Goal: Task Accomplishment & Management: Manage account settings

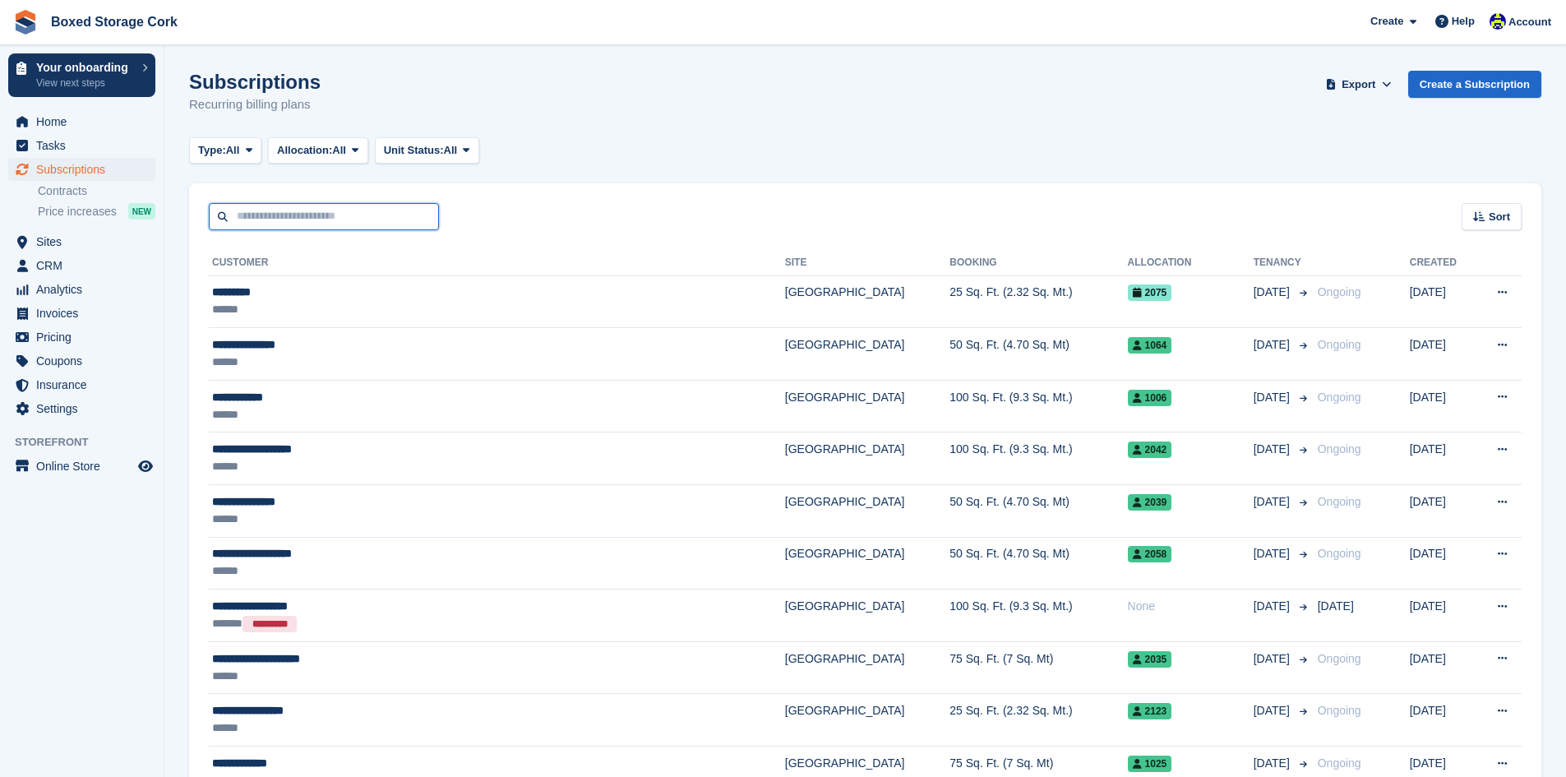
click at [286, 205] on input "text" at bounding box center [324, 216] width 230 height 27
type input "***"
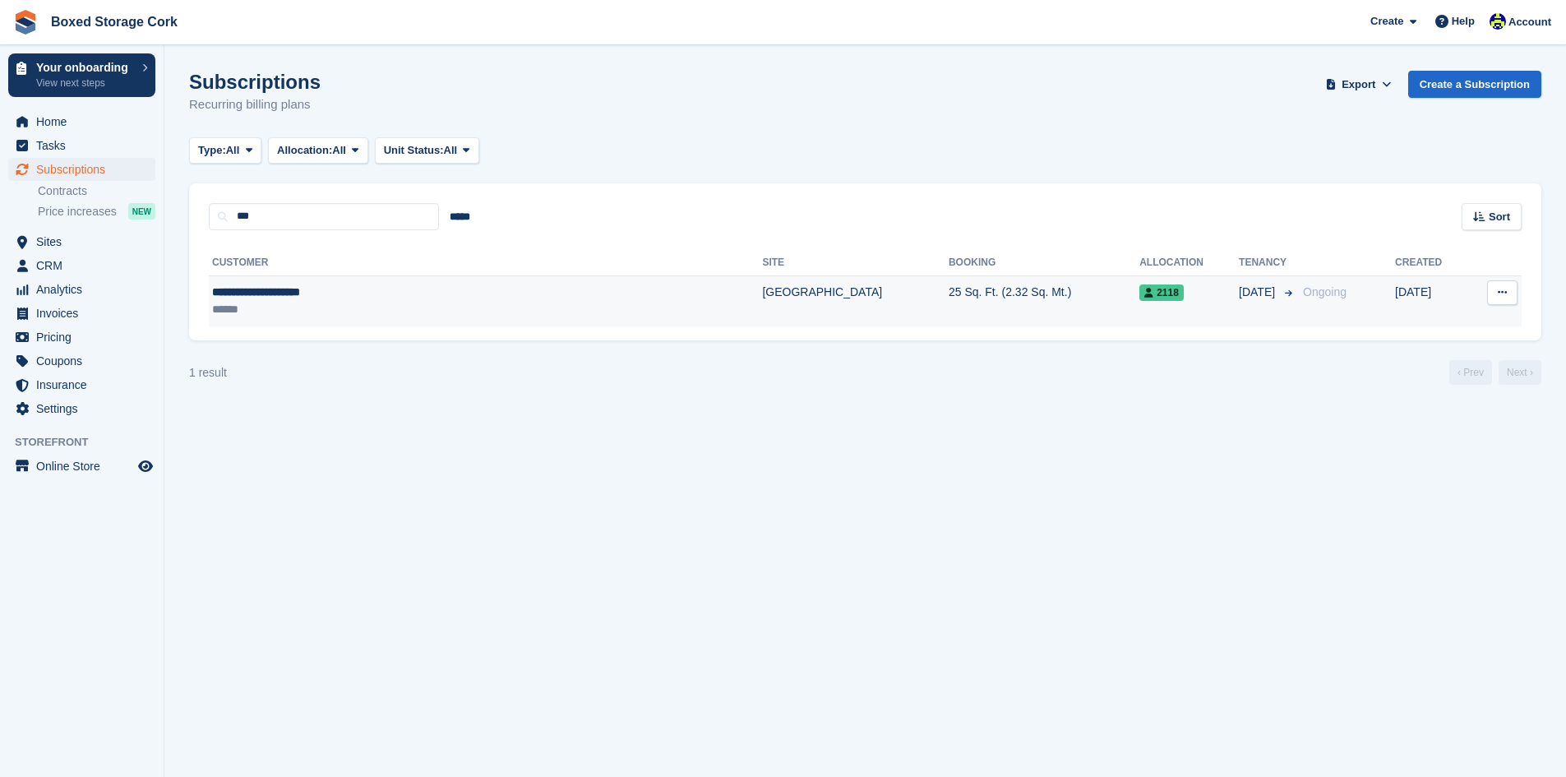
click at [401, 318] on div "******" at bounding box center [388, 309] width 353 height 17
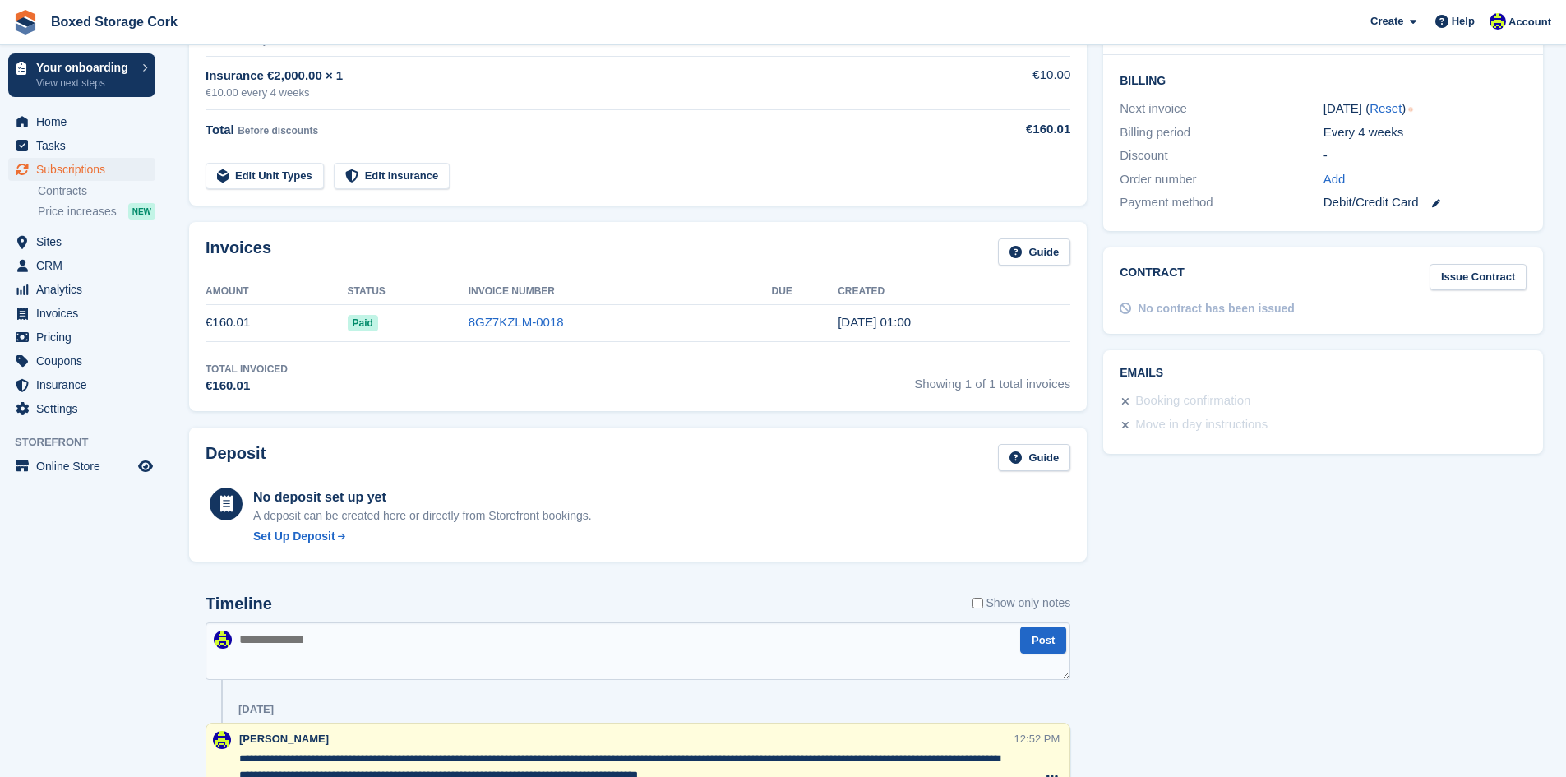
scroll to position [411, 0]
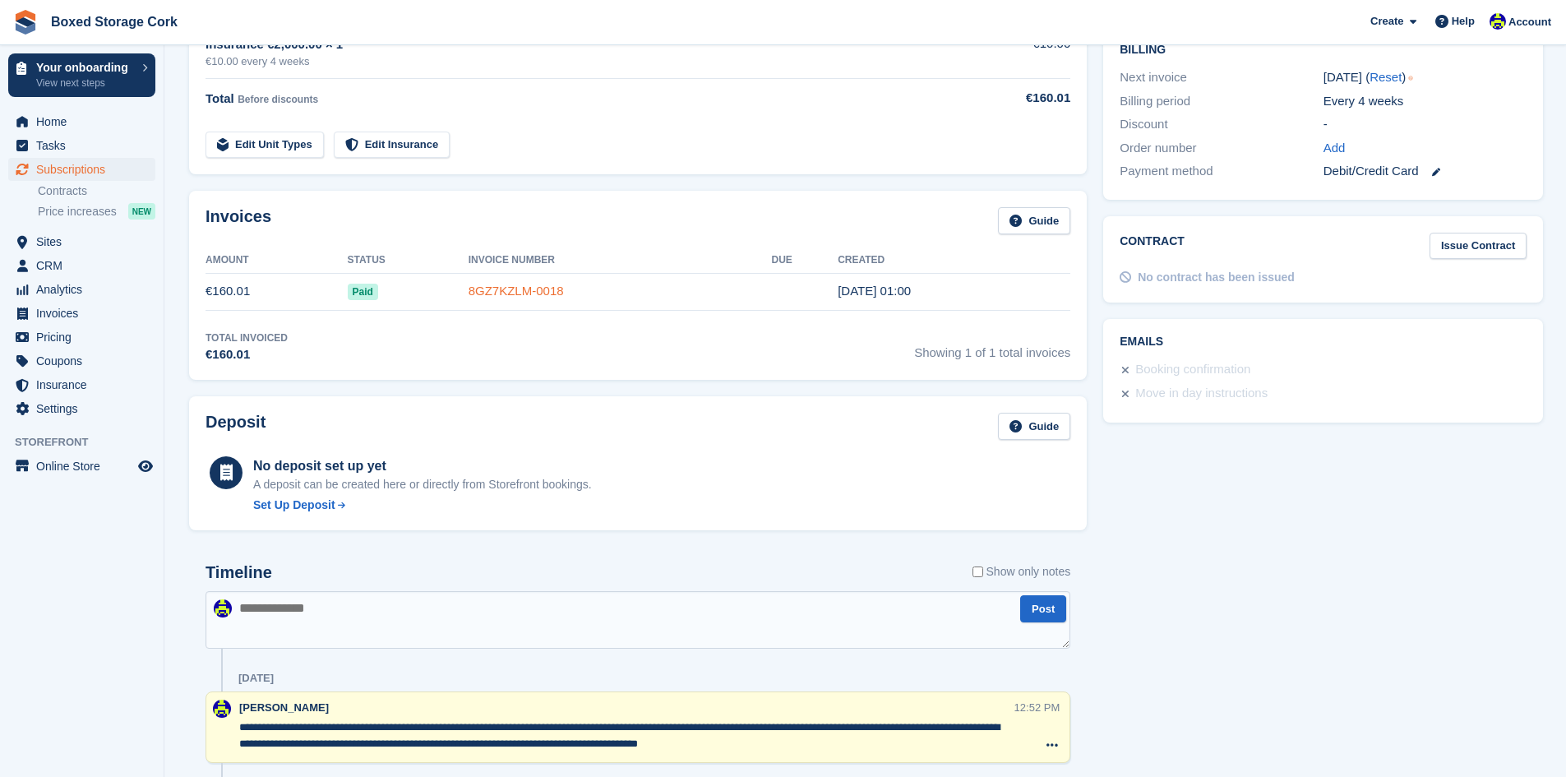
click at [523, 298] on link "8GZ7KZLM-0018" at bounding box center [515, 291] width 95 height 14
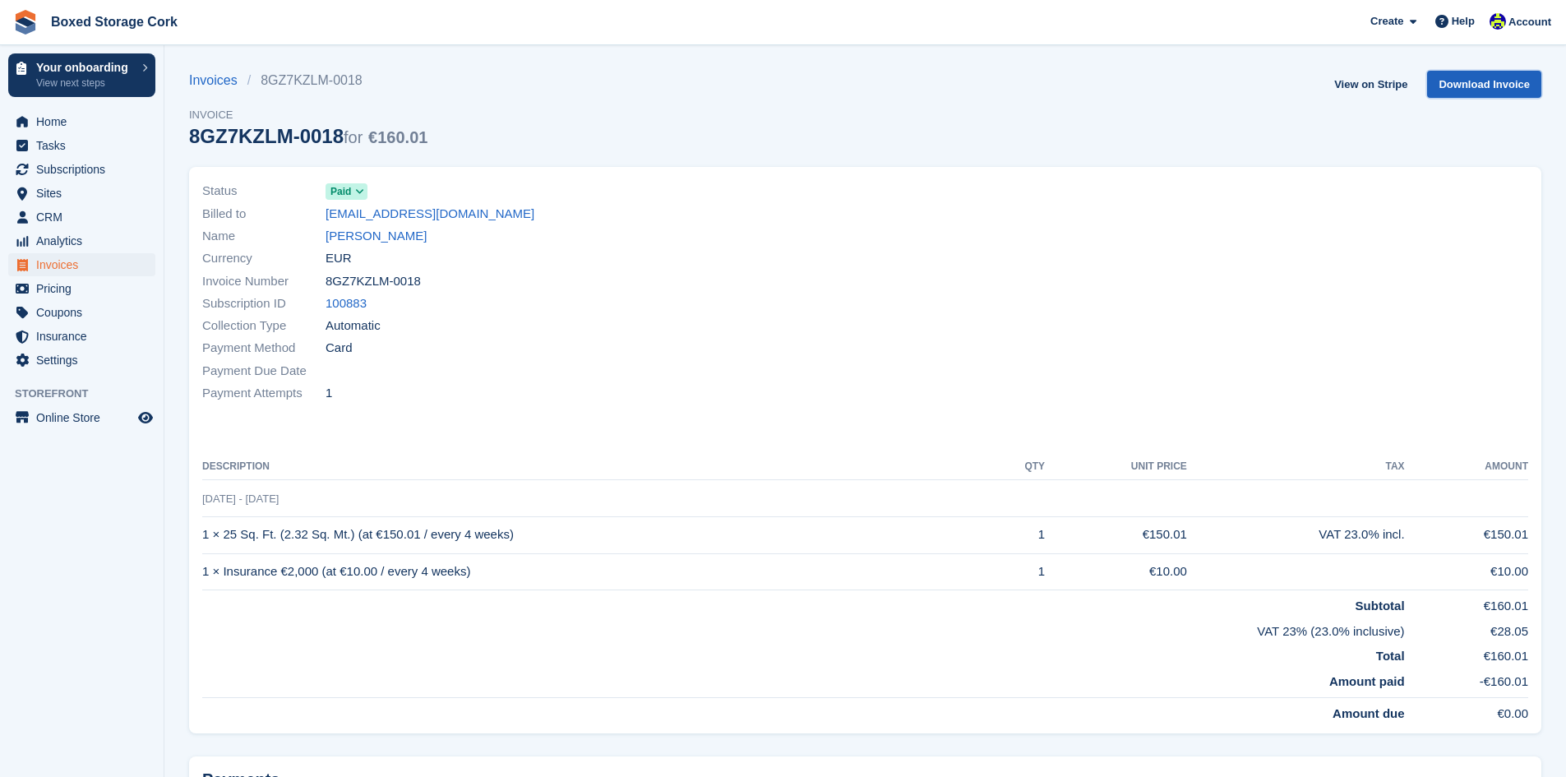
click at [1472, 85] on link "Download Invoice" at bounding box center [1484, 84] width 114 height 27
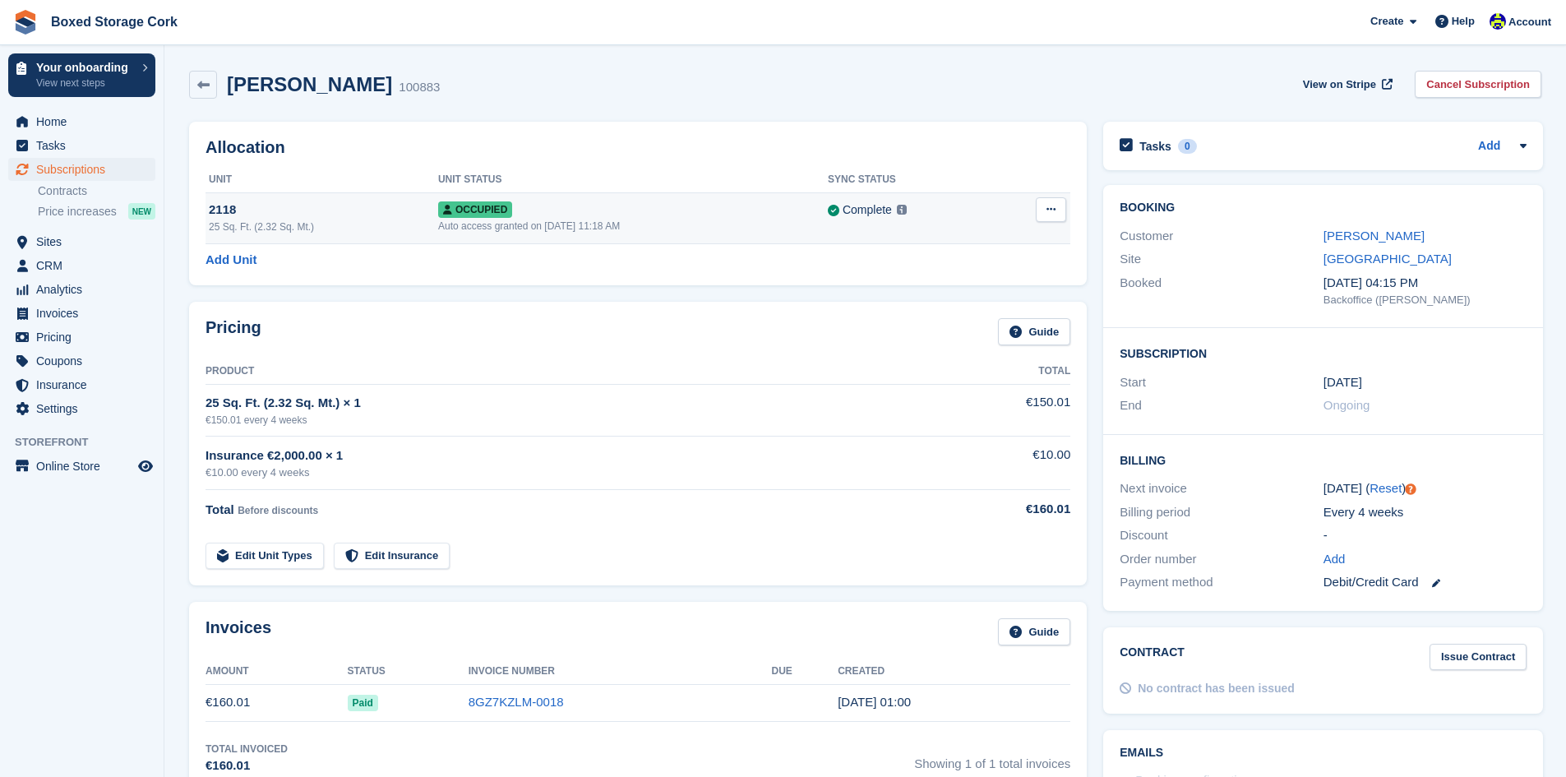
click at [1039, 204] on button at bounding box center [1051, 209] width 30 height 25
click at [954, 299] on p "Deallocate" at bounding box center [987, 298] width 143 height 21
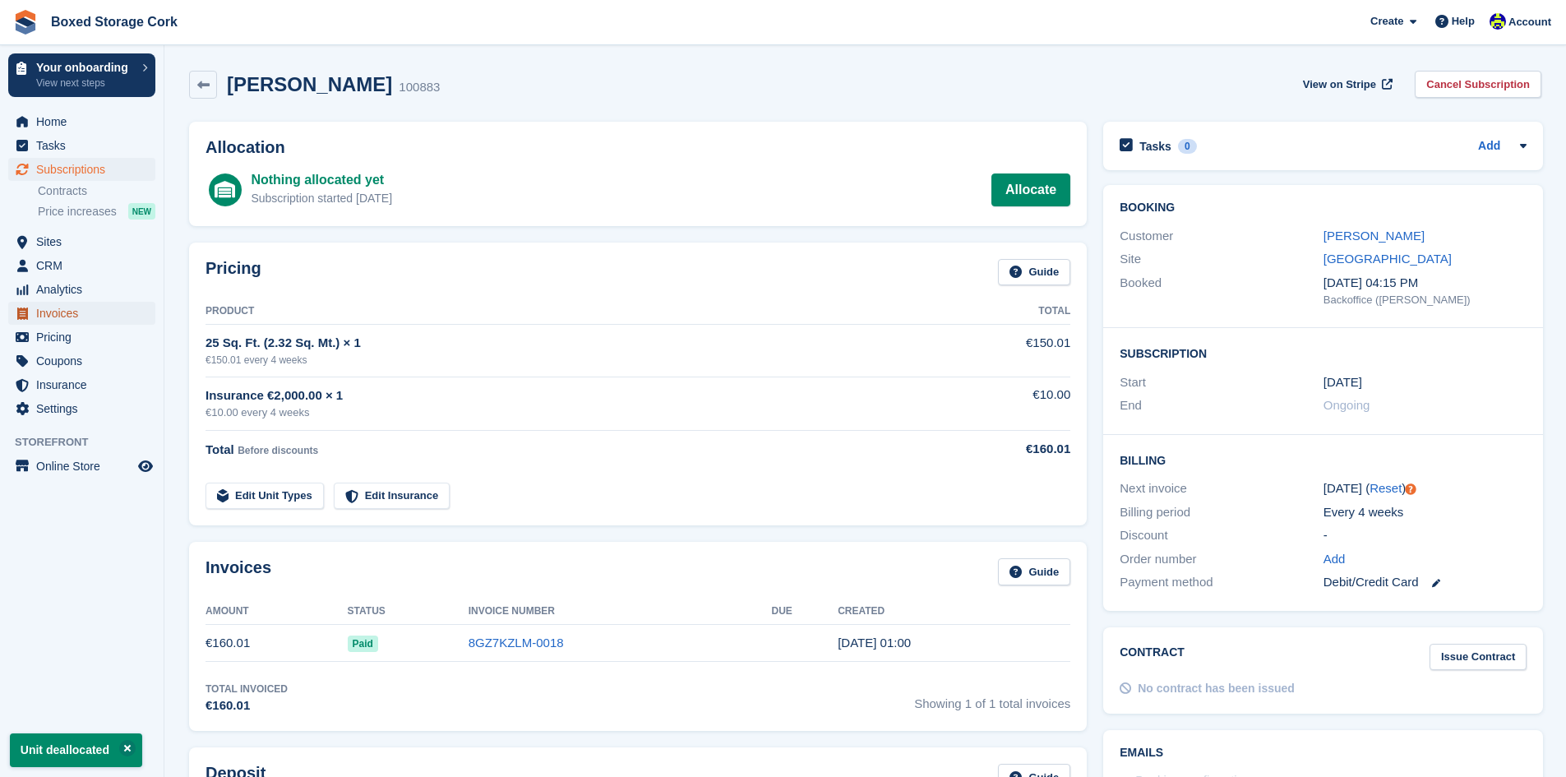
click at [53, 312] on span "Invoices" at bounding box center [85, 313] width 99 height 23
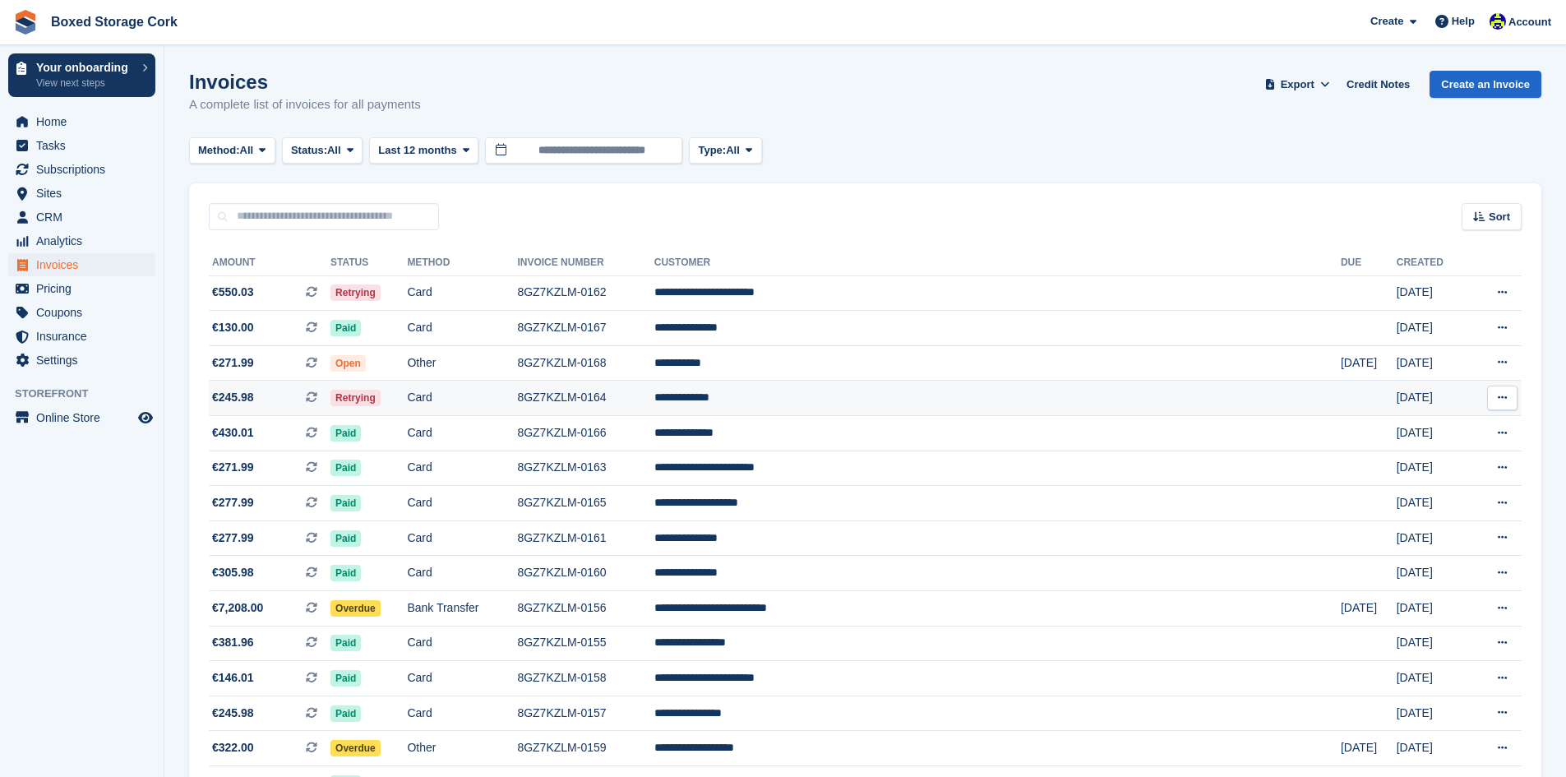
click at [517, 404] on td "Card" at bounding box center [462, 398] width 110 height 35
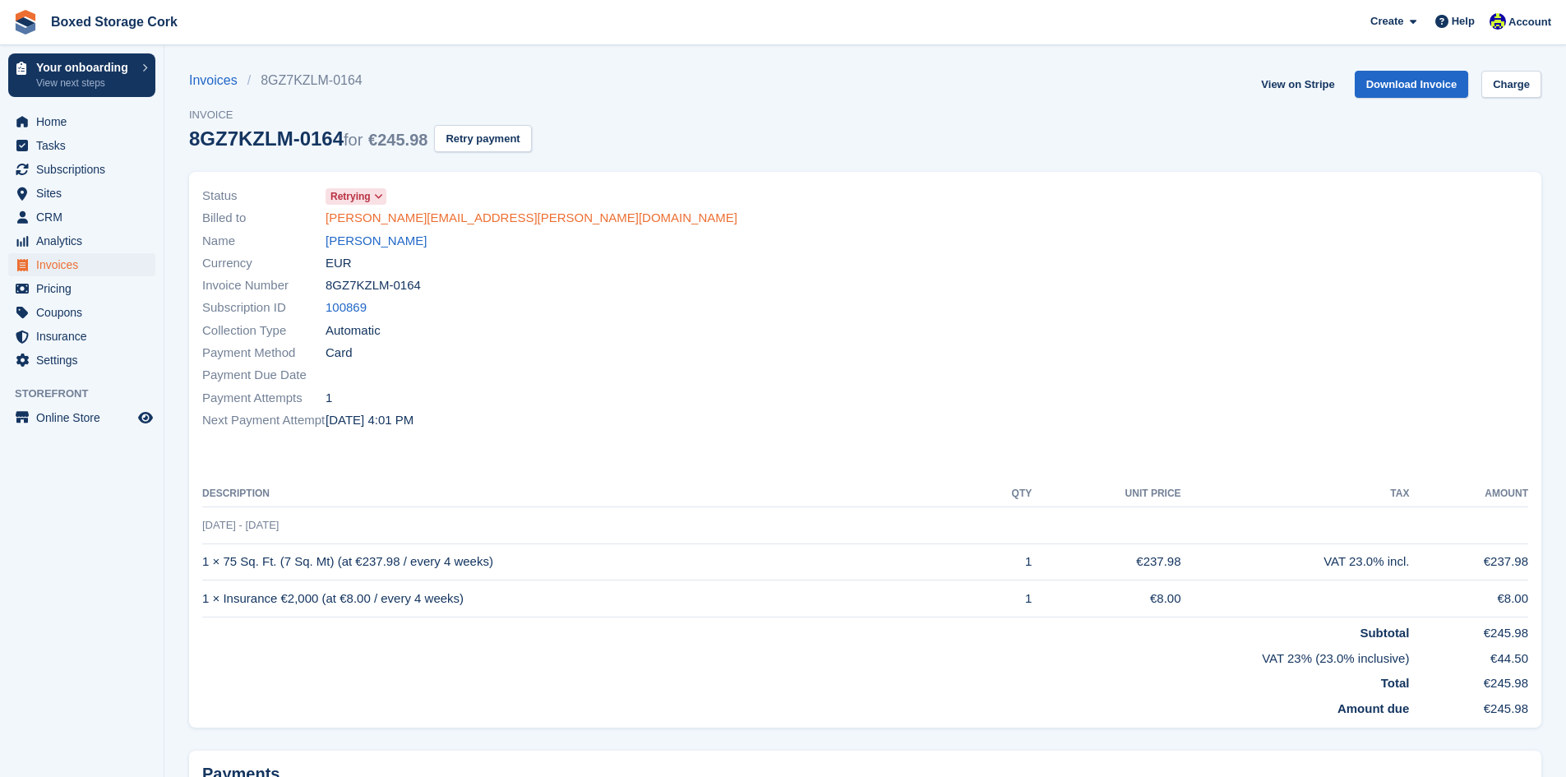
click at [375, 210] on link "joey.toren@gmail.com" at bounding box center [531, 218] width 412 height 19
